Goal: Check status: Check status

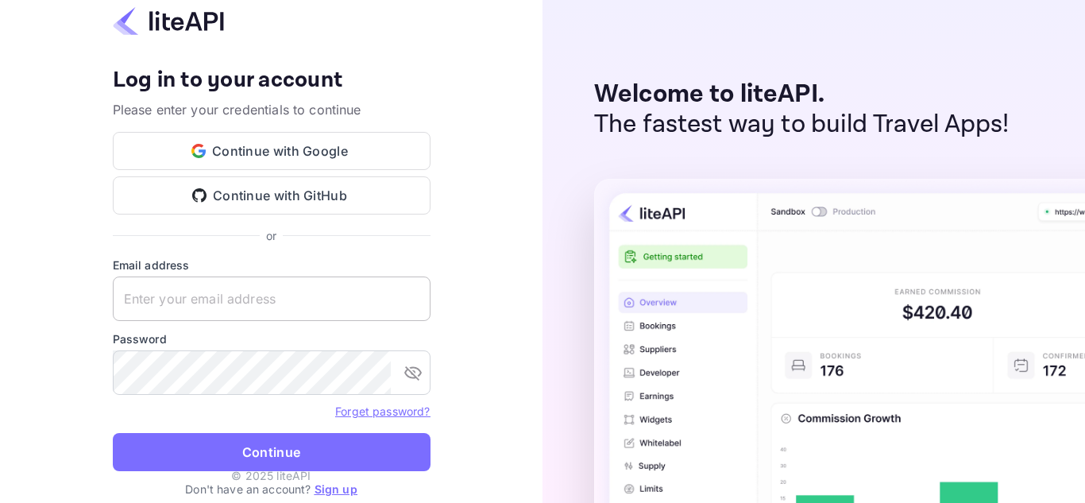
click at [328, 294] on input "text" at bounding box center [272, 298] width 318 height 44
click at [410, 301] on keeper-lock "Open Keeper Popup" at bounding box center [409, 298] width 19 height 19
type input "zen.abddin@tbo.com"
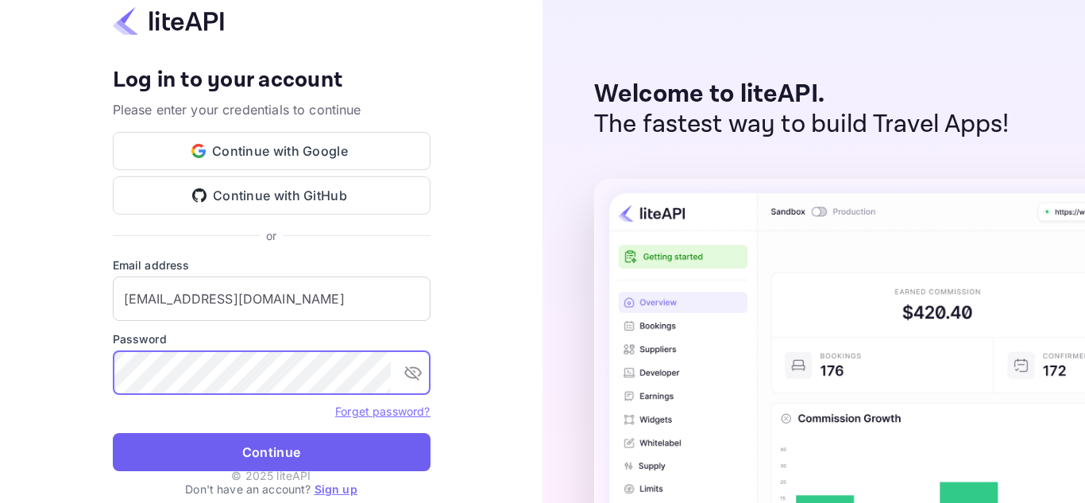
click at [311, 459] on button "Continue" at bounding box center [272, 452] width 318 height 38
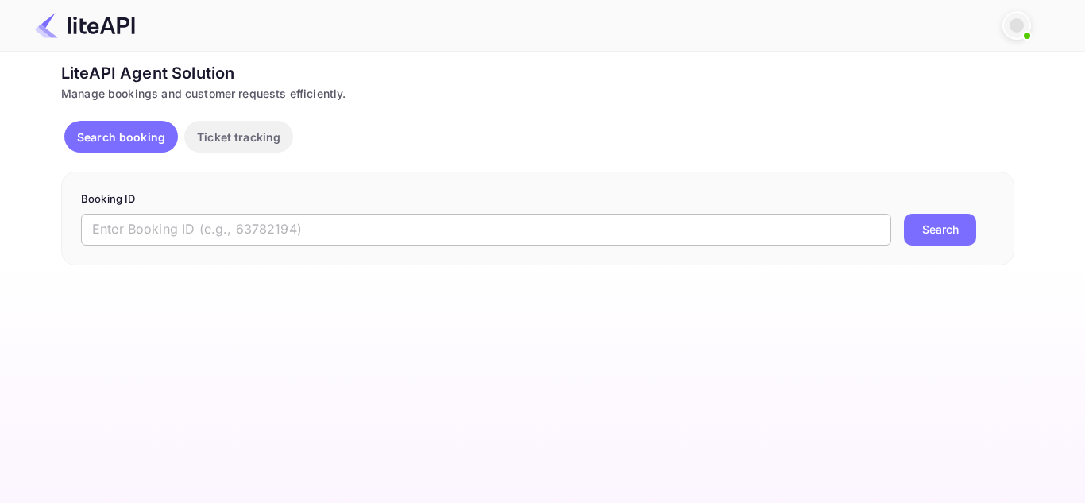
click at [686, 220] on input "text" at bounding box center [486, 230] width 810 height 32
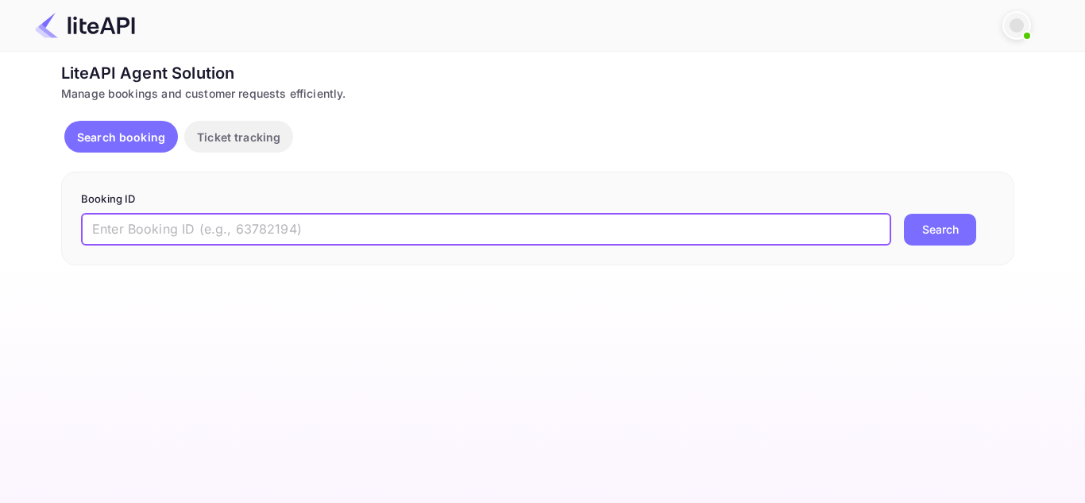
paste input "5400167"
type input "5400167"
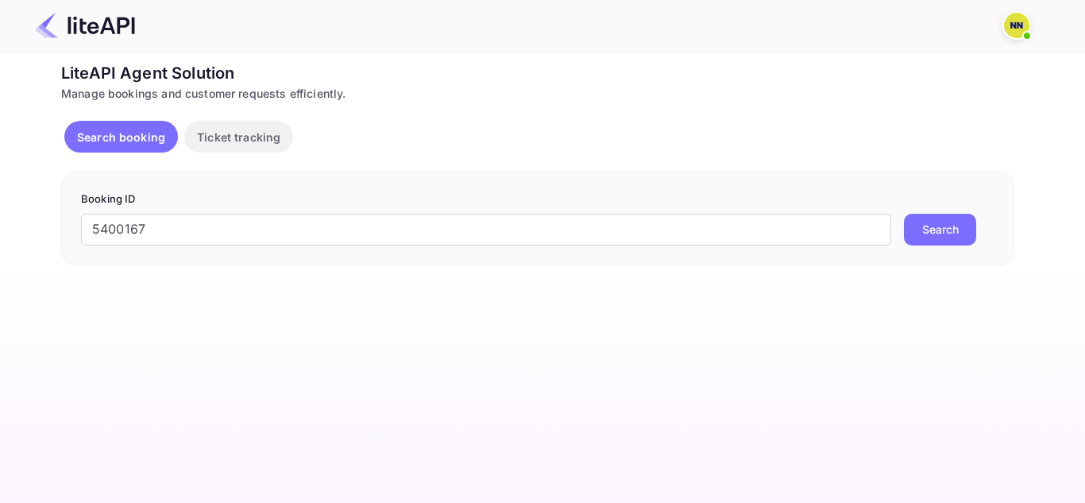
click at [925, 237] on button "Search" at bounding box center [940, 230] width 72 height 32
click at [526, 222] on input "5400167" at bounding box center [486, 230] width 810 height 32
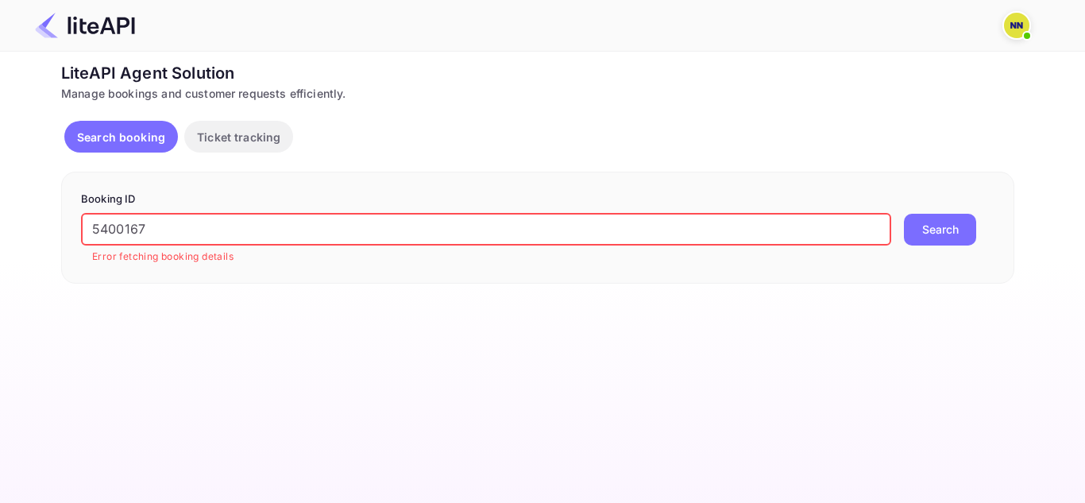
click at [904, 214] on button "Search" at bounding box center [940, 230] width 72 height 32
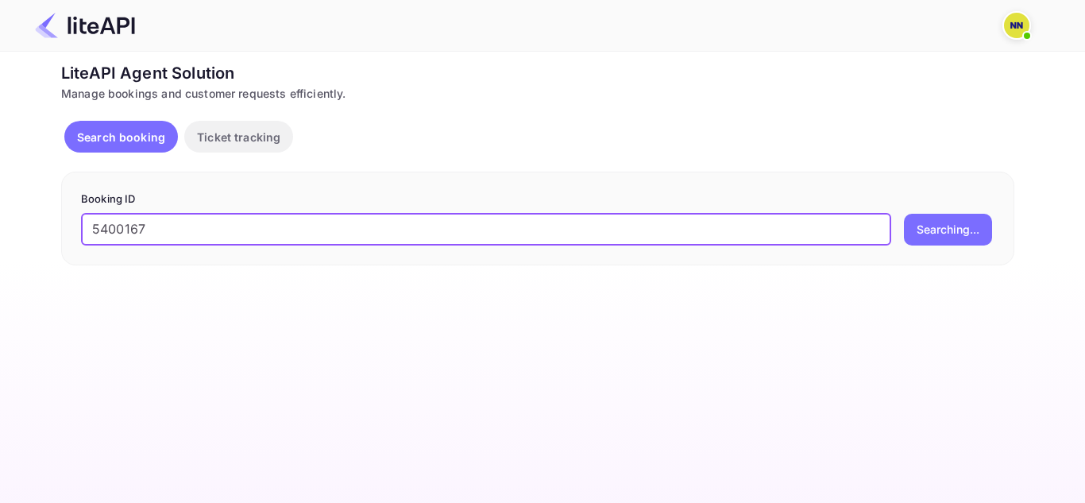
click at [904, 214] on button "Searching..." at bounding box center [948, 230] width 88 height 32
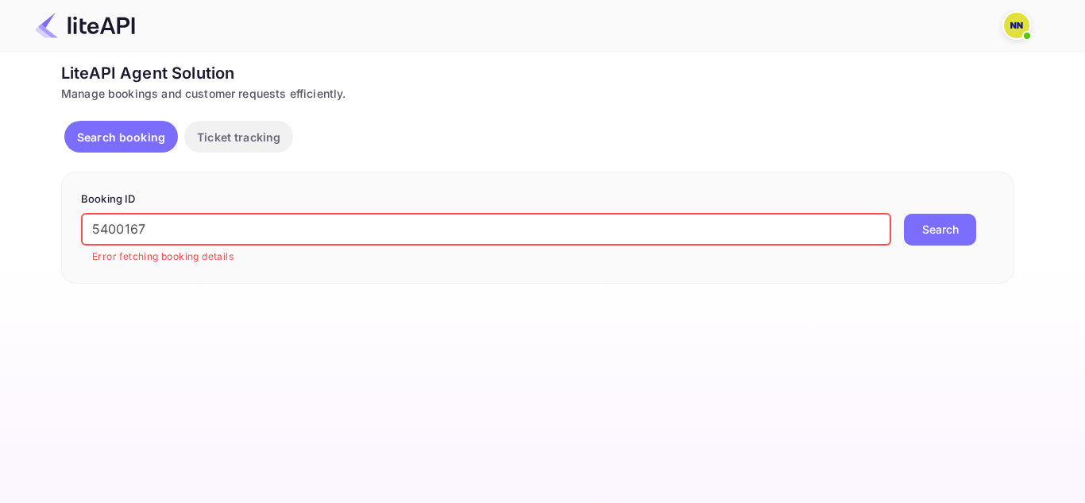
click at [254, 129] on p "Ticket tracking" at bounding box center [238, 137] width 83 height 17
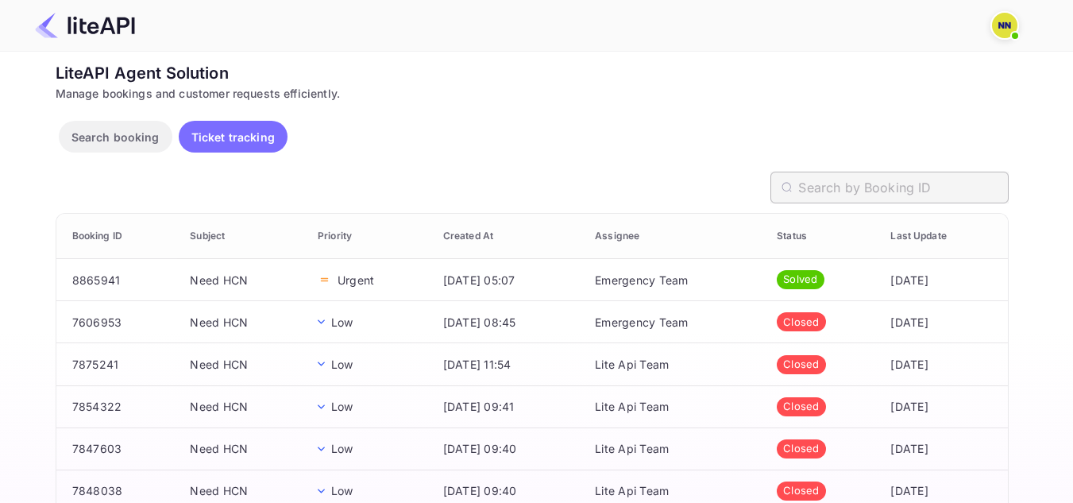
click at [824, 187] on input "text" at bounding box center [903, 188] width 210 height 32
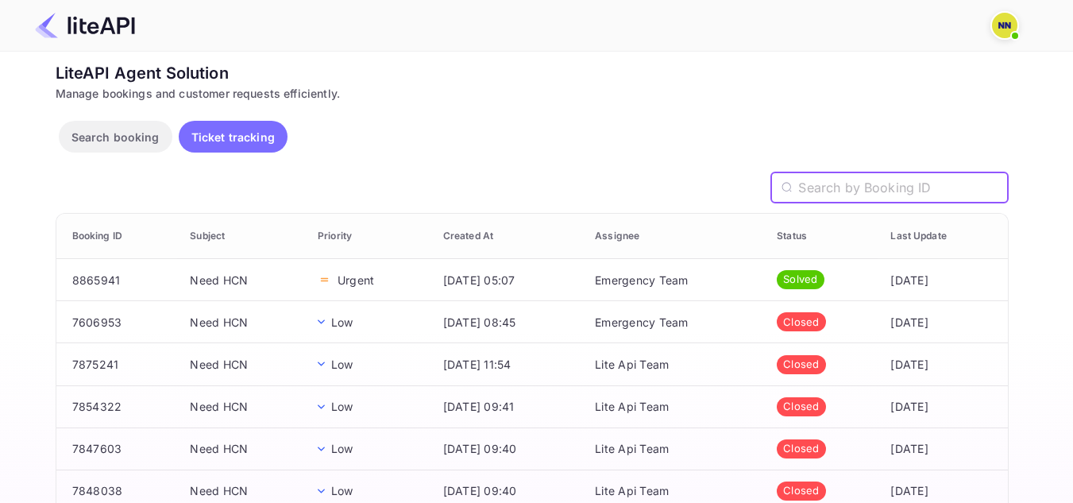
paste input "5400167"
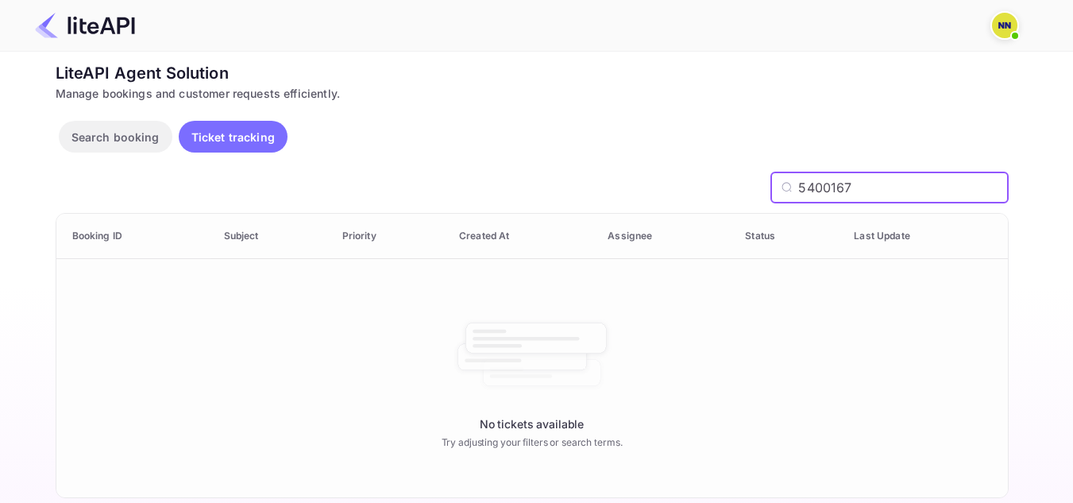
type input "5400167"
click at [119, 127] on button "Search booking" at bounding box center [116, 137] width 114 height 32
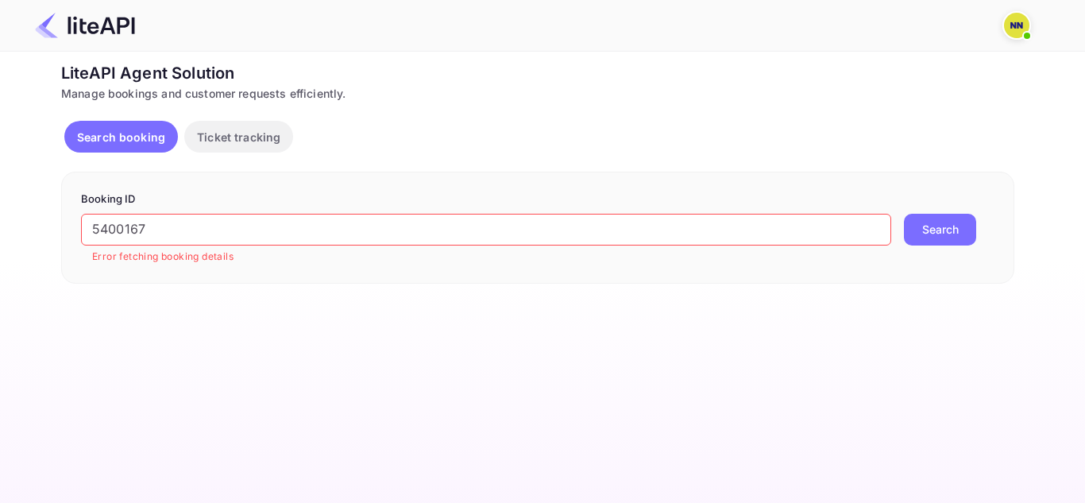
click at [241, 210] on form "Booking ID 5400167 ​ Error fetching booking details Search" at bounding box center [538, 227] width 914 height 72
click at [250, 222] on input "5400167" at bounding box center [486, 230] width 810 height 32
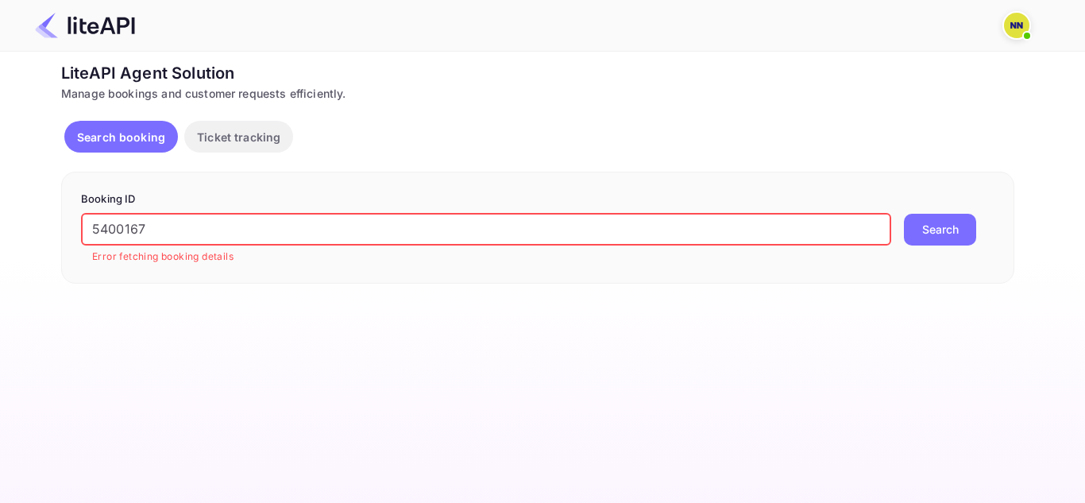
click at [904, 214] on button "Search" at bounding box center [940, 230] width 72 height 32
